Goal: Task Accomplishment & Management: Complete application form

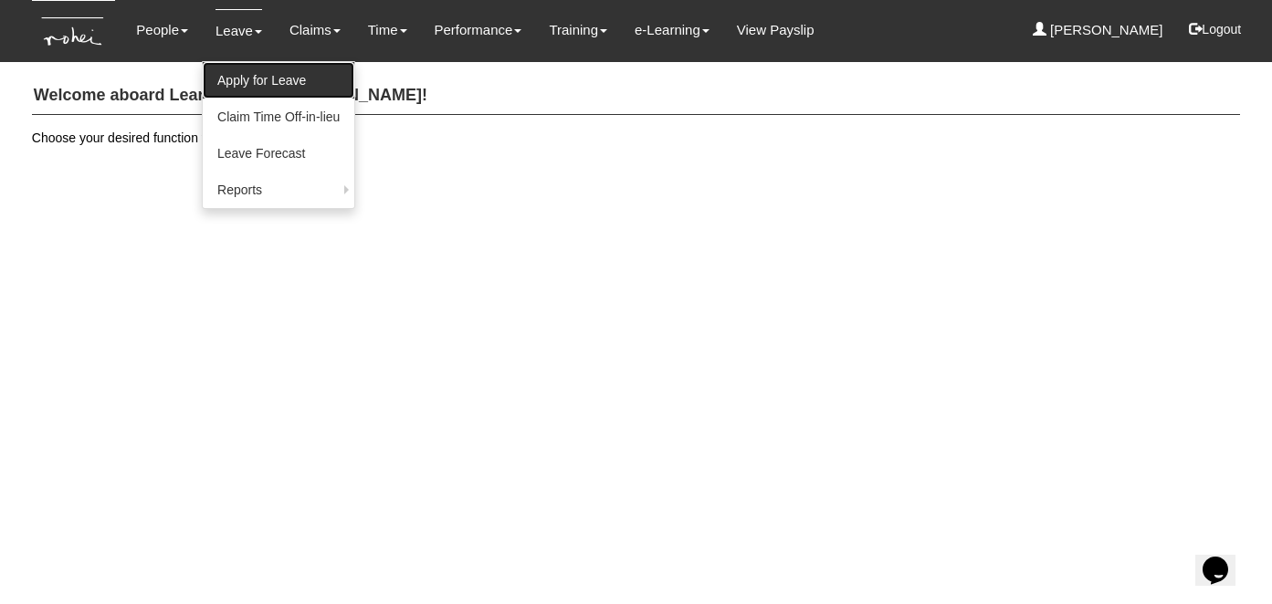
click at [245, 83] on link "Apply for Leave" at bounding box center [279, 80] width 152 height 37
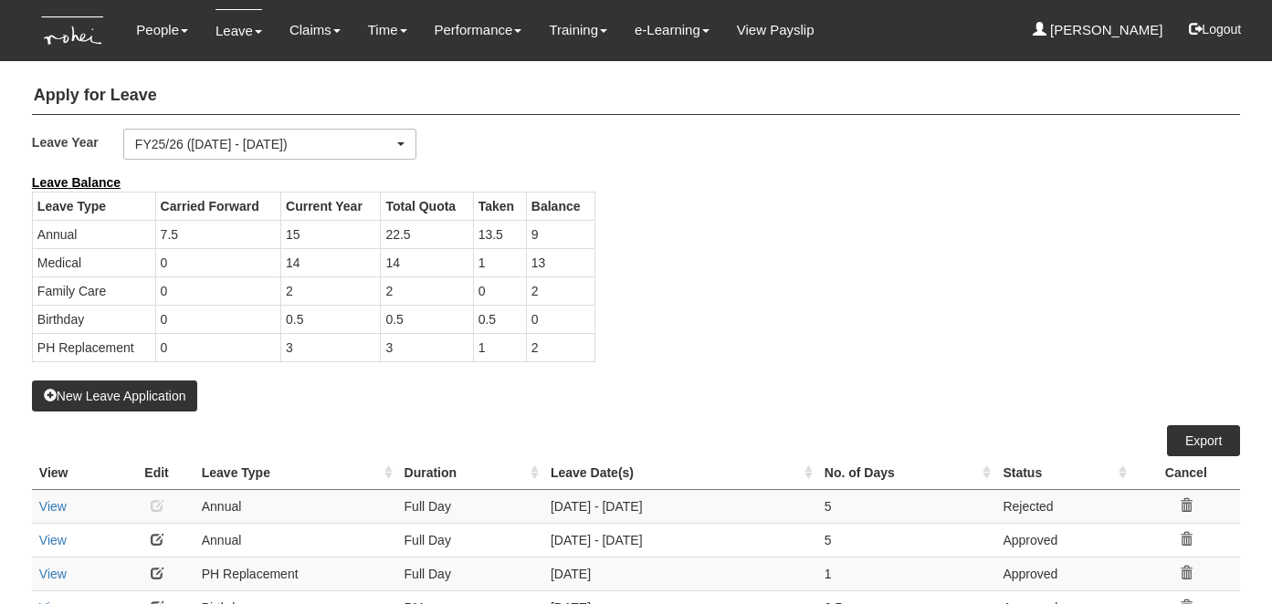
select select "50"
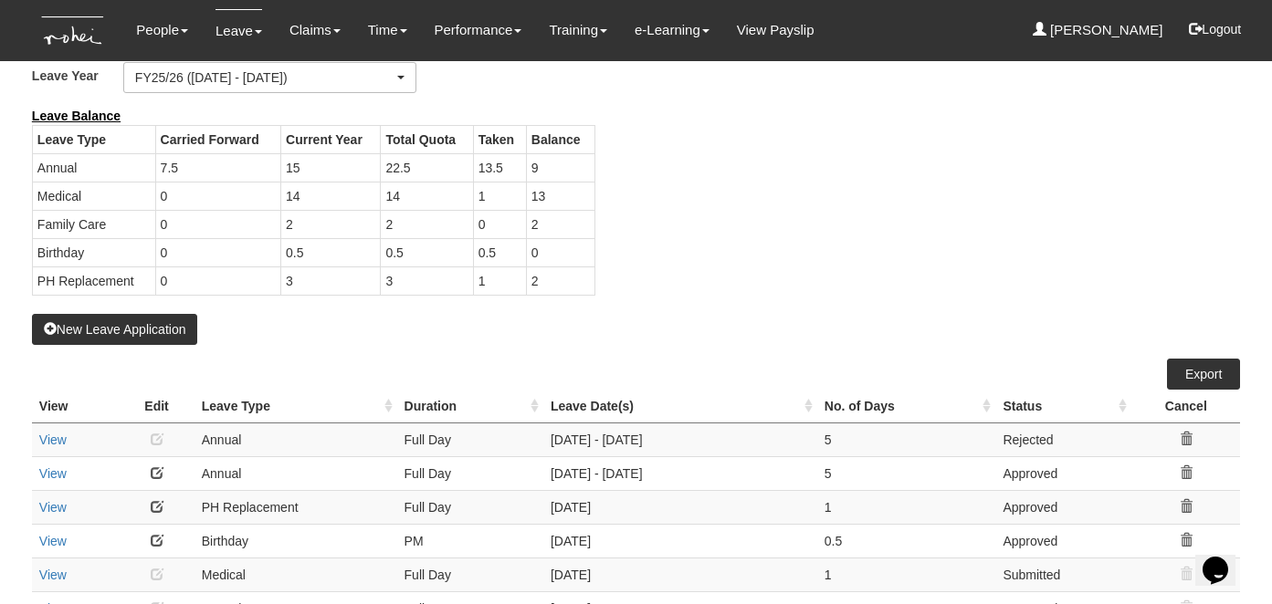
scroll to position [61, 0]
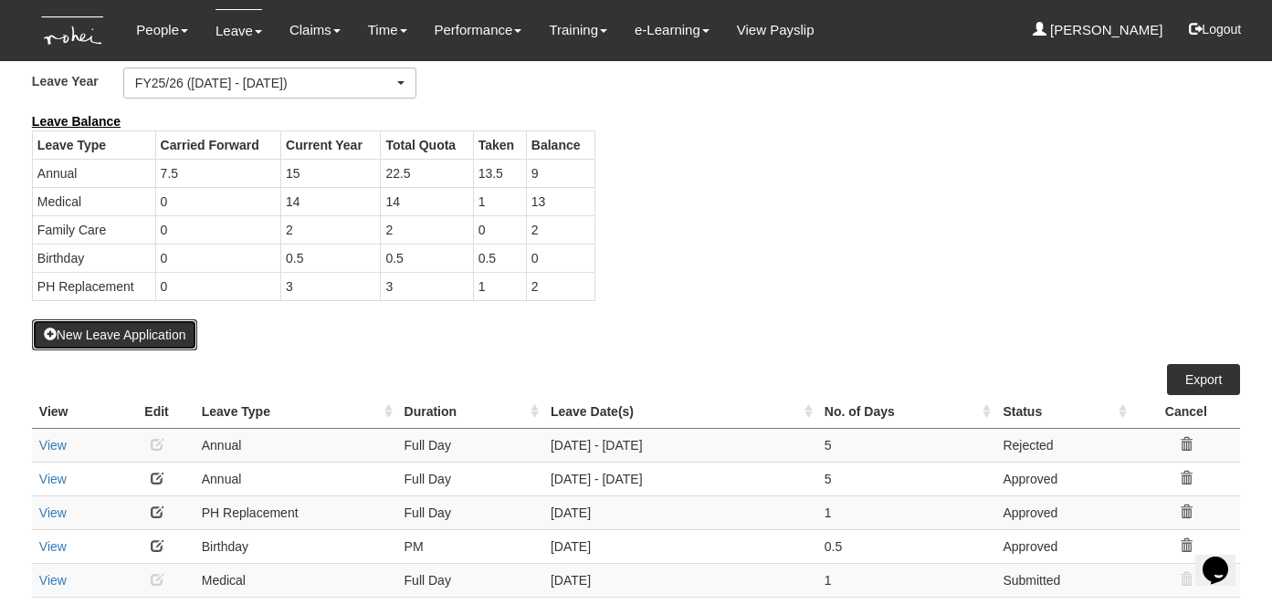
click at [138, 320] on button "New Leave Application" at bounding box center [115, 335] width 166 height 31
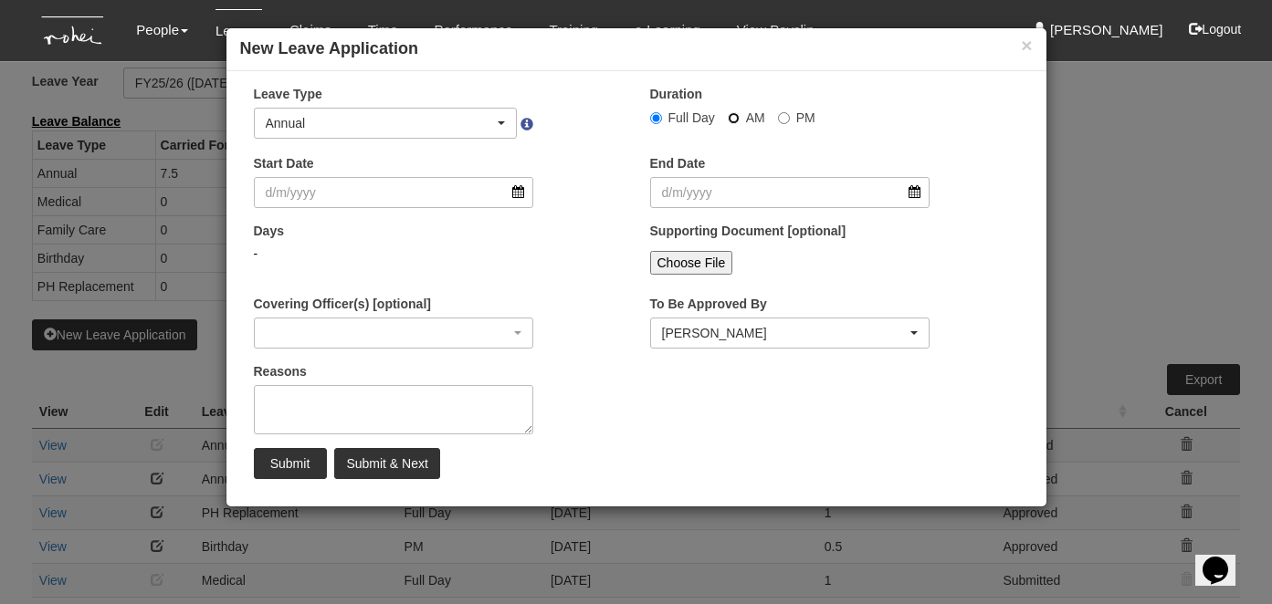
click at [662, 118] on input "AM" at bounding box center [656, 118] width 12 height 12
radio input "true"
click at [350, 127] on div "Annual" at bounding box center [380, 123] width 229 height 18
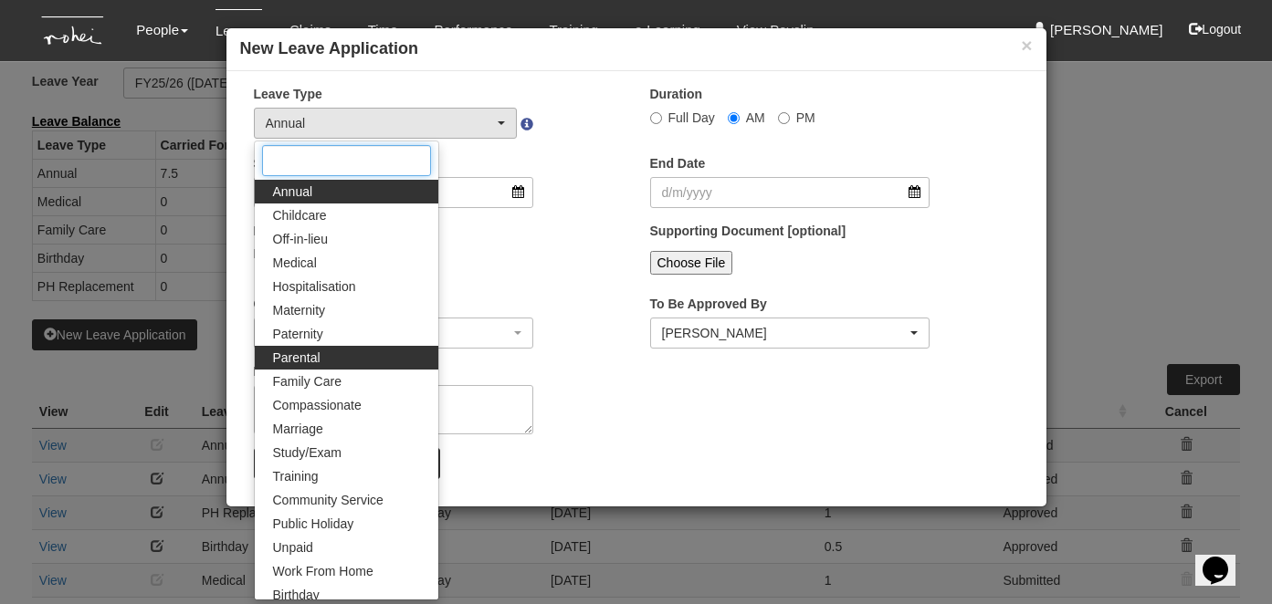
scroll to position [149, 0]
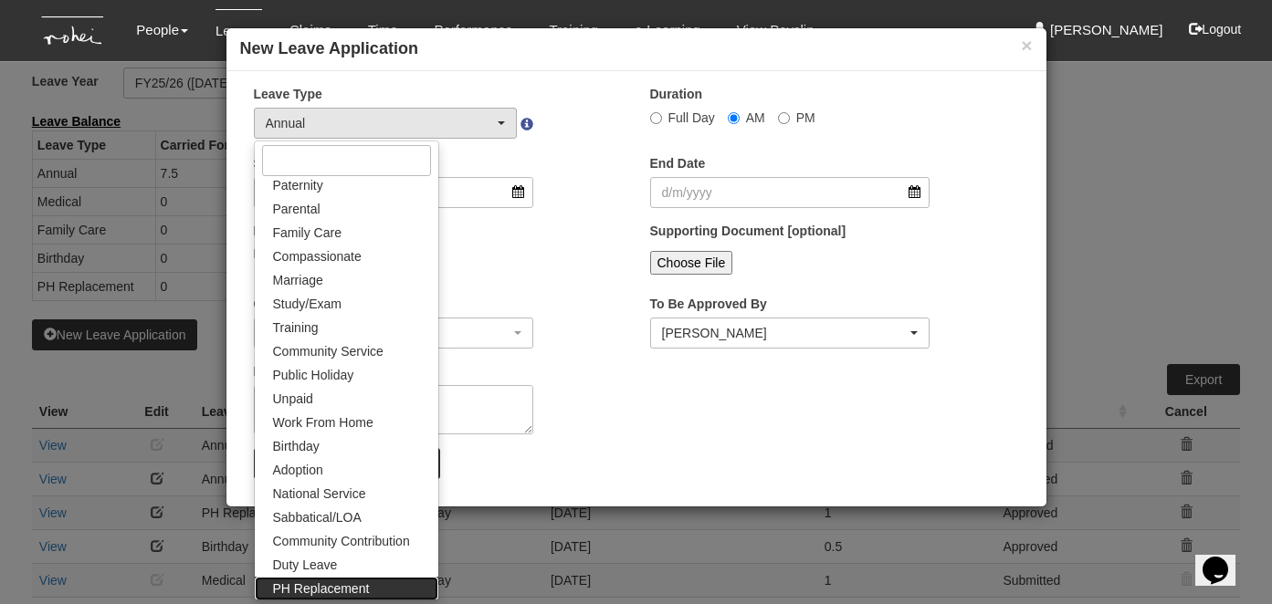
click at [361, 593] on span "PH Replacement" at bounding box center [321, 589] width 97 height 18
select select "26"
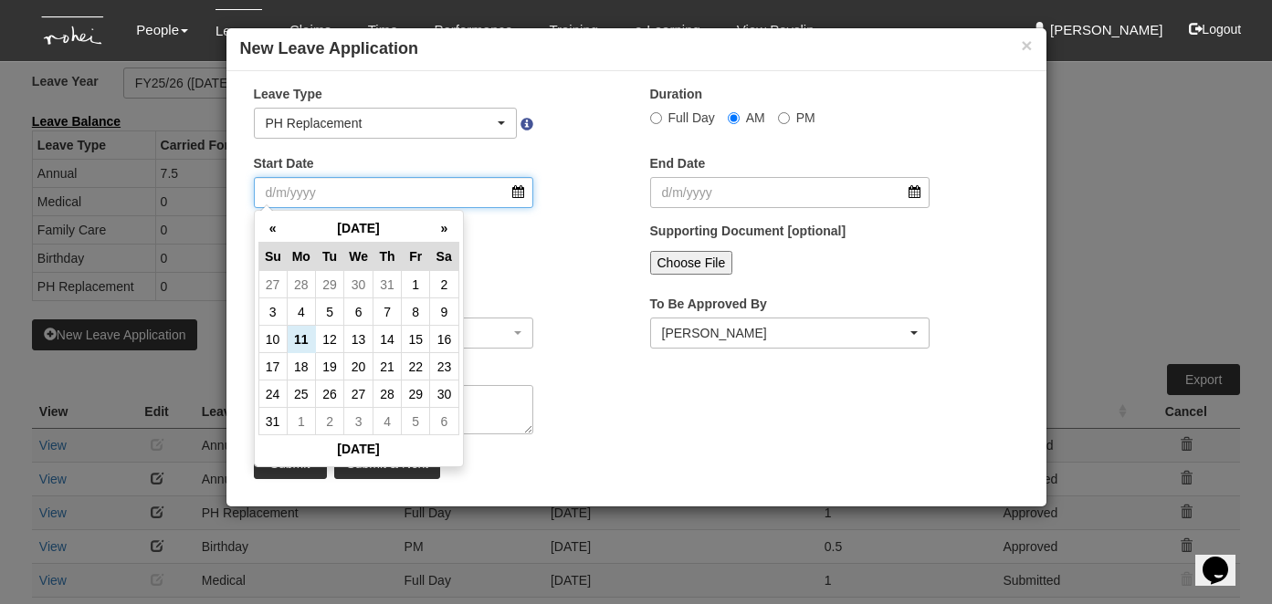
click at [351, 205] on input "Start Date" at bounding box center [394, 192] width 280 height 31
click at [418, 335] on td "15" at bounding box center [416, 339] width 28 height 27
type input "15/8/2025"
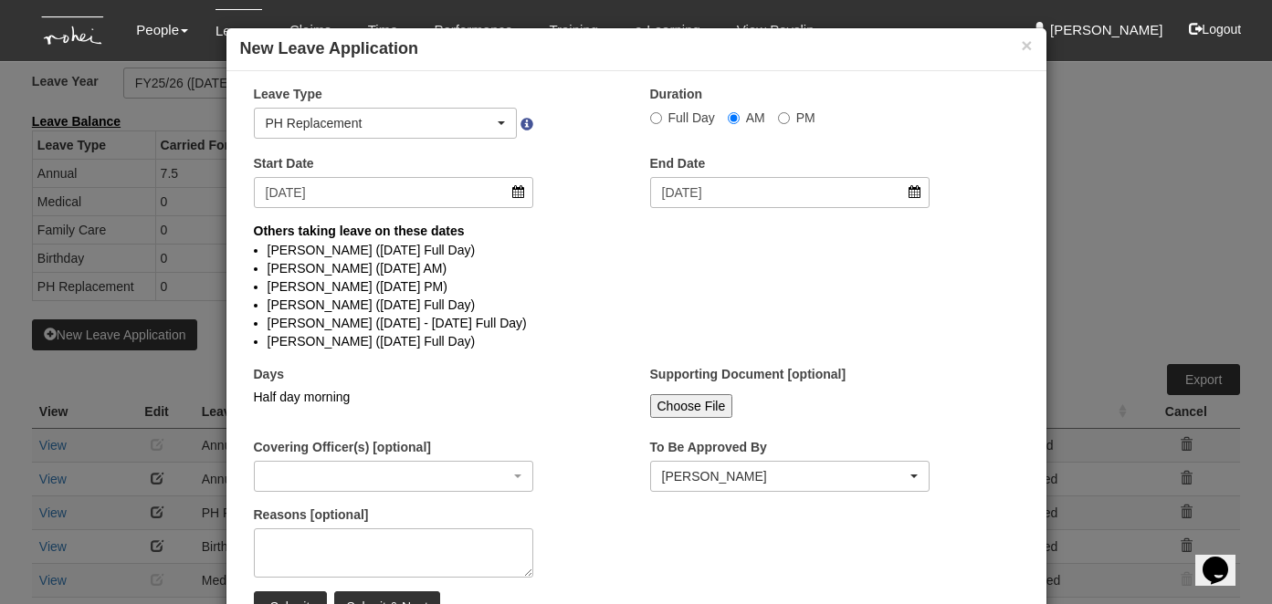
select select
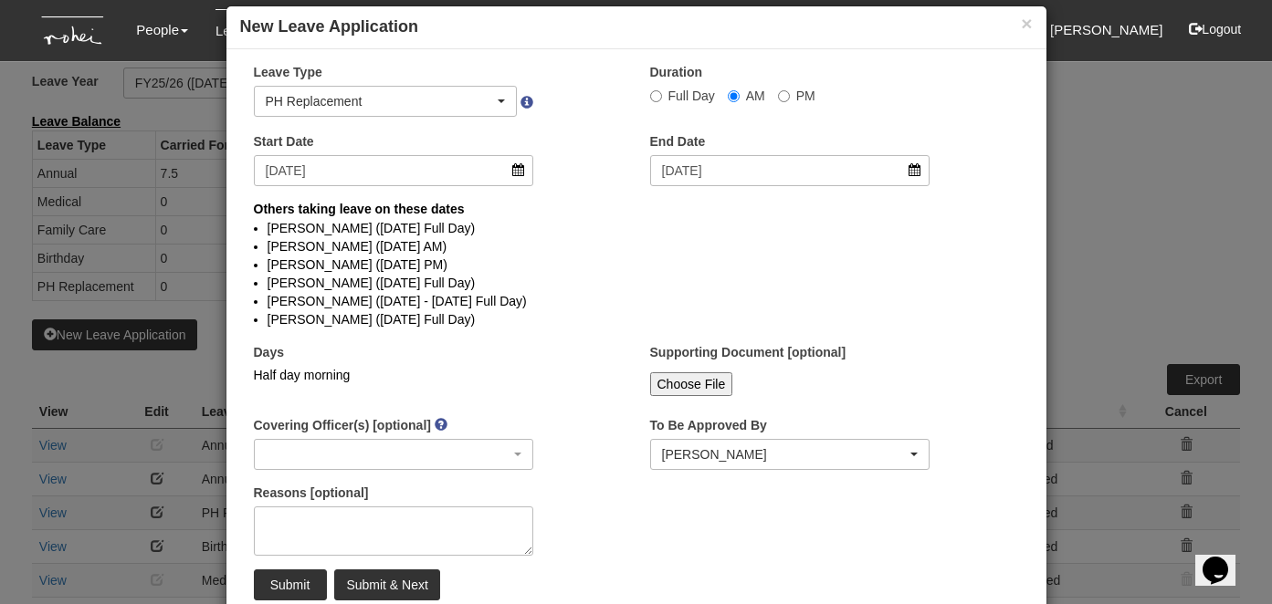
scroll to position [20, 0]
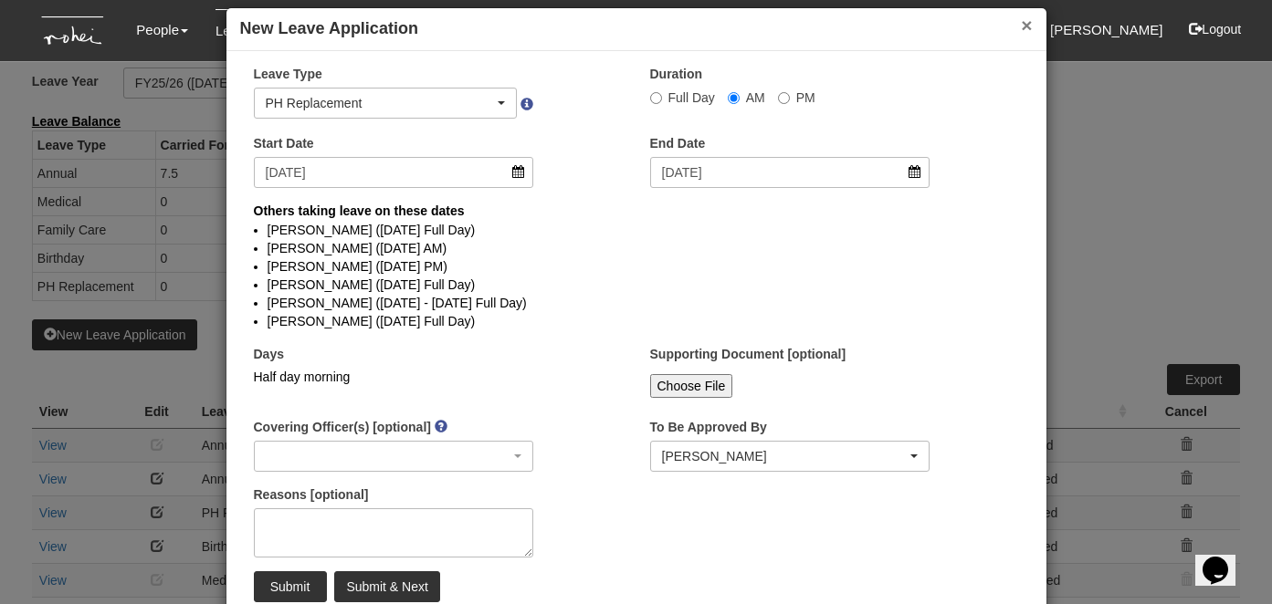
click at [1029, 19] on button "×" at bounding box center [1026, 25] width 11 height 19
